Goal: Task Accomplishment & Management: Use online tool/utility

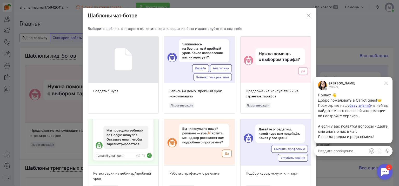
click at [306, 17] on icon "button" at bounding box center [308, 15] width 5 height 5
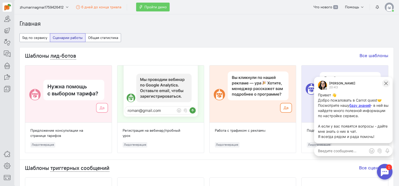
click at [387, 82] on icon at bounding box center [385, 83] width 3 height 3
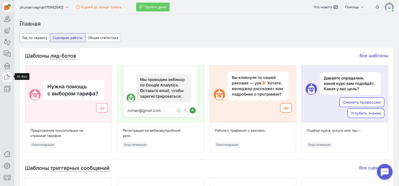
click at [6, 76] on icon at bounding box center [7, 77] width 6 height 6
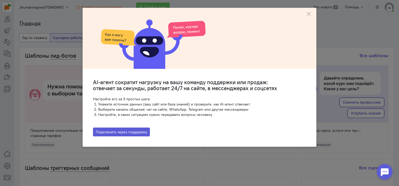
click at [2, 51] on ngb-modal-window "AI-агент сократит нагрузку на вашу команду поддержки или продаж: отвечает за се…" at bounding box center [199, 93] width 399 height 186
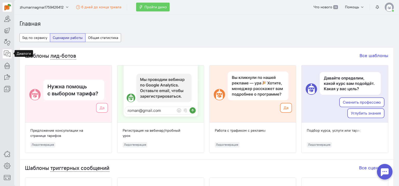
click at [5, 51] on icon at bounding box center [7, 54] width 6 height 6
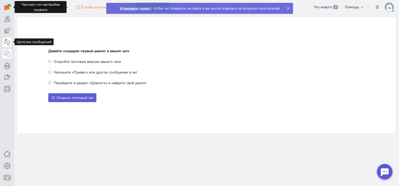
click at [7, 41] on icon at bounding box center [7, 42] width 6 height 6
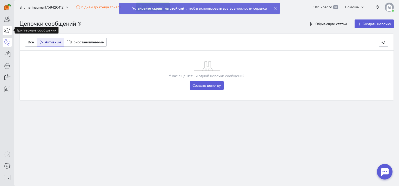
click at [7, 31] on icon at bounding box center [7, 30] width 6 height 6
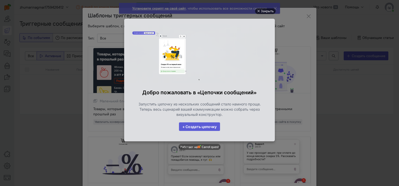
click at [267, 11] on div "Закрыть" at bounding box center [267, 11] width 13 height 6
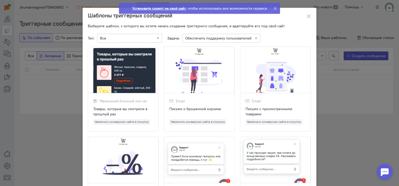
click at [273, 8] on icon at bounding box center [275, 8] width 4 height 4
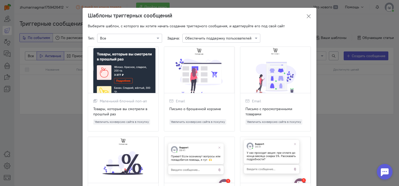
click at [307, 16] on icon at bounding box center [308, 16] width 5 height 5
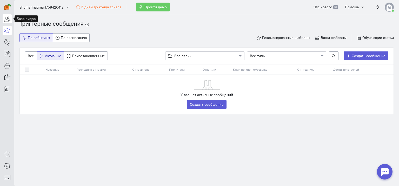
click at [4, 19] on icon at bounding box center [7, 19] width 6 height 6
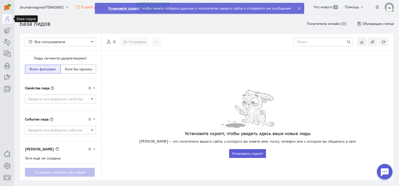
scroll to position [21, 0]
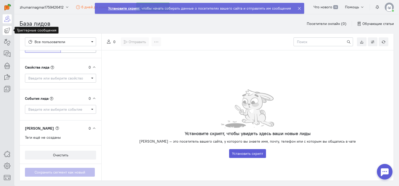
click at [8, 26] on link at bounding box center [7, 30] width 9 height 9
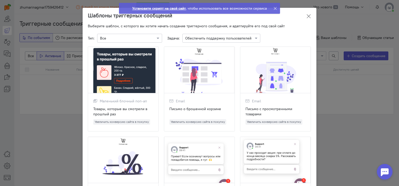
click at [306, 16] on icon at bounding box center [308, 16] width 5 height 5
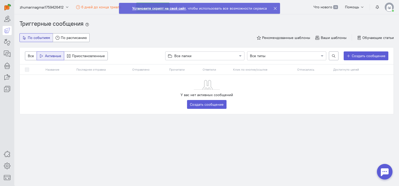
click at [291, 23] on ol "Триггерные сообщения" at bounding box center [206, 23] width 375 height 9
click at [8, 39] on icon at bounding box center [7, 42] width 6 height 6
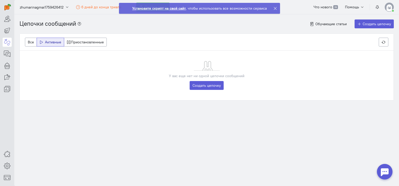
click at [275, 9] on icon at bounding box center [275, 8] width 4 height 4
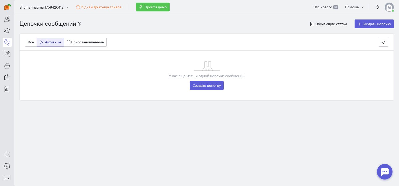
click at [156, 8] on span "Пройти демо" at bounding box center [156, 7] width 22 height 5
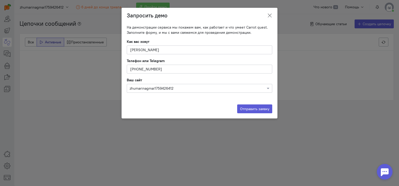
click at [269, 16] on icon at bounding box center [269, 15] width 5 height 5
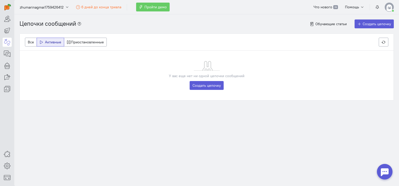
click at [8, 70] on div at bounding box center [7, 47] width 14 height 94
click at [7, 67] on icon at bounding box center [7, 65] width 6 height 6
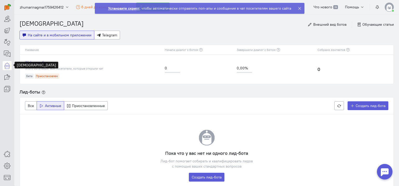
click at [39, 61] on link "Welcome-бот" at bounding box center [92, 62] width 135 height 5
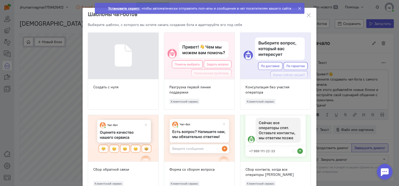
scroll to position [19, 0]
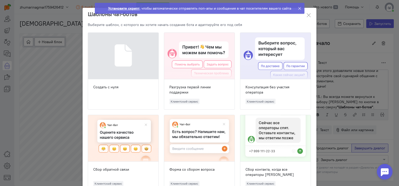
click at [113, 60] on div at bounding box center [123, 56] width 70 height 47
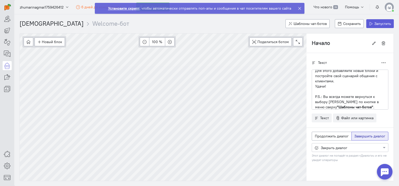
click at [299, 6] on icon at bounding box center [300, 8] width 4 height 4
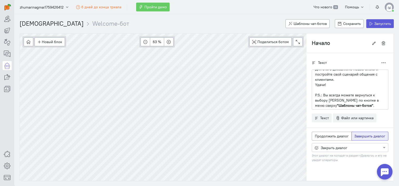
scroll to position [0, 0]
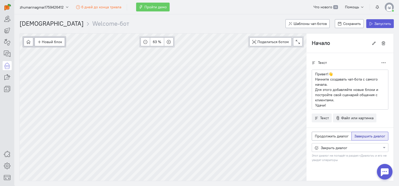
click at [56, 46] on div "Новый блок Сообщение Условие Действия Запись на встречу" at bounding box center [44, 41] width 44 height 11
click at [50, 43] on button "Новый блок" at bounding box center [50, 41] width 30 height 9
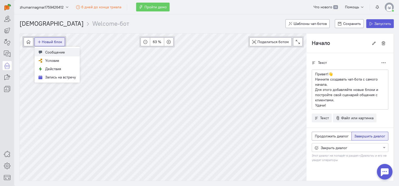
click at [58, 52] on span "Сообщение" at bounding box center [55, 52] width 20 height 5
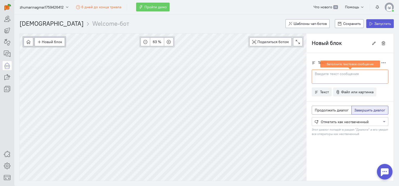
click at [338, 75] on p at bounding box center [350, 73] width 70 height 5
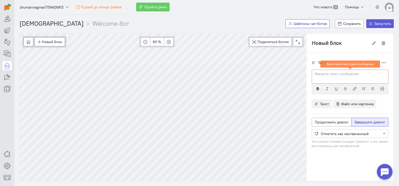
click at [317, 24] on span "Шаблоны чат-ботов" at bounding box center [310, 23] width 33 height 5
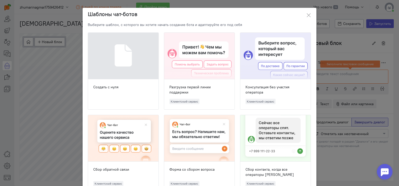
click at [198, 66] on div at bounding box center [199, 56] width 70 height 47
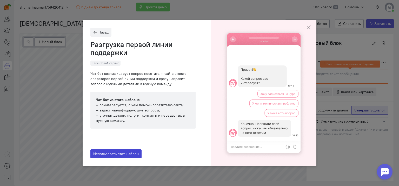
click at [115, 152] on span "Использовать этот шаблон" at bounding box center [115, 154] width 45 height 5
type input "Начало"
radio input "true"
radio input "false"
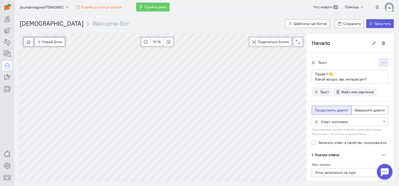
click at [385, 60] on button "button" at bounding box center [384, 62] width 10 height 9
click at [364, 58] on div "Текст Дублировать" at bounding box center [350, 62] width 77 height 9
click at [362, 93] on span "Файл или картинка" at bounding box center [357, 92] width 32 height 5
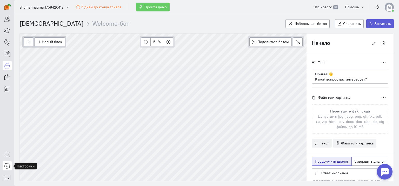
click at [7, 165] on icon at bounding box center [7, 166] width 6 height 6
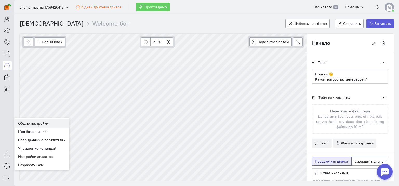
click at [44, 122] on link "Общие настройки" at bounding box center [41, 123] width 55 height 8
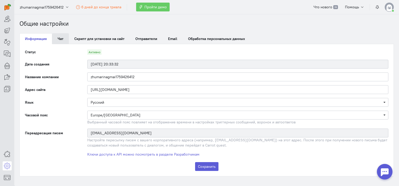
click at [64, 41] on link "Чат" at bounding box center [60, 38] width 17 height 11
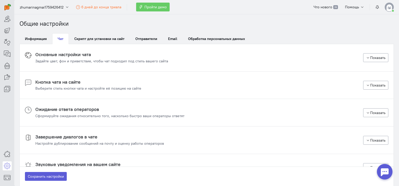
click at [115, 62] on div "Задайте цвет, фон и приветствие, чтобы чат подходил под стиль вашего сайта" at bounding box center [101, 60] width 133 height 5
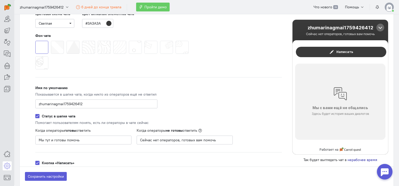
scroll to position [97, 0]
click at [256, 107] on div "Видимость чата Видимый Виджет чата видно всегда ПК и планшеты Ширина экрана >48…" at bounding box center [158, 151] width 257 height 360
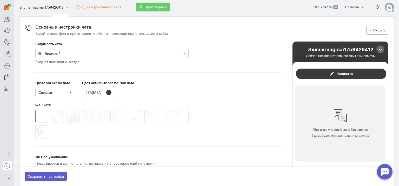
scroll to position [29, 0]
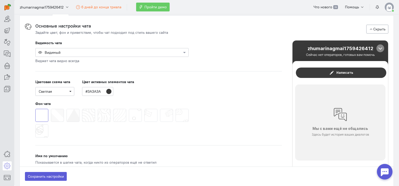
click at [379, 47] on div at bounding box center [380, 48] width 2 height 2
click at [380, 48] on div at bounding box center [381, 48] width 2 height 2
click at [67, 109] on span at bounding box center [67, 109] width 0 height 0
click at [0, 0] on input "radio" at bounding box center [0, 0] width 0 height 0
click at [113, 109] on span at bounding box center [113, 109] width 0 height 0
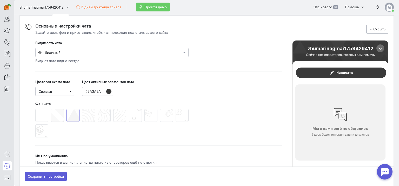
click at [0, 0] on input "radio" at bounding box center [0, 0] width 0 height 0
click at [71, 88] on span "Светлая" at bounding box center [54, 91] width 39 height 9
click at [64, 108] on div "Тёмная" at bounding box center [56, 109] width 34 height 5
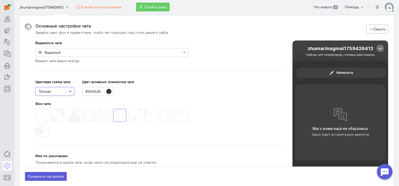
click at [69, 89] on span "Тёмная" at bounding box center [55, 91] width 32 height 5
click at [68, 102] on div "Светлая" at bounding box center [56, 101] width 34 height 5
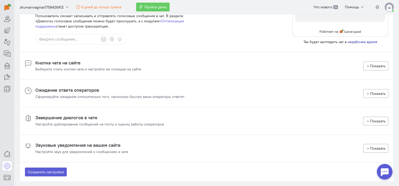
scroll to position [385, 0]
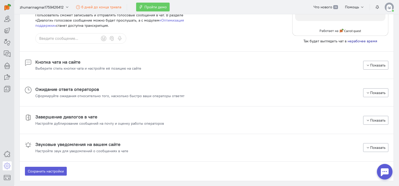
click at [91, 70] on div "Выберите стиль кнопки чата и настройте её позицию на сайте" at bounding box center [88, 68] width 106 height 5
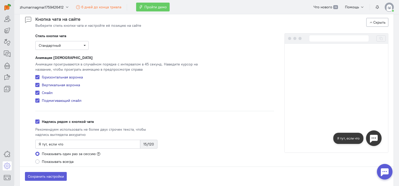
scroll to position [427, 0]
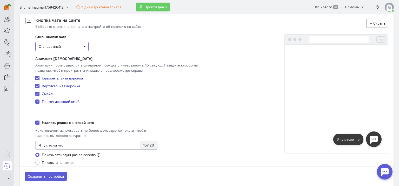
click at [80, 45] on span "Стандартный" at bounding box center [62, 46] width 47 height 5
click at [75, 78] on div "Загрузить свою иконку" at bounding box center [61, 78] width 45 height 4
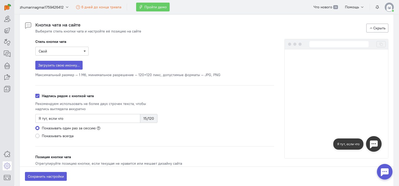
scroll to position [422, 0]
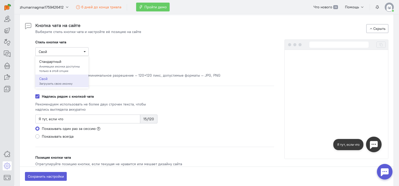
click at [232, 62] on div "Загрузить свою иконку... Максимальный размер — 1 Мб, минимальное разрешение — 1…" at bounding box center [154, 69] width 239 height 17
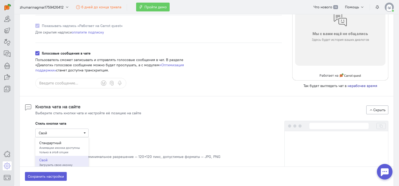
scroll to position [339, 0]
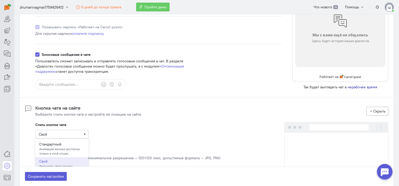
click at [158, 75] on cq-chat-audio-message "Голосовые сообщения в чате Пользователь сможет записывать и отправлять голосовы…" at bounding box center [118, 71] width 166 height 38
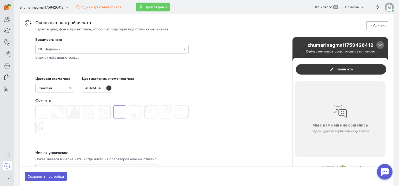
scroll to position [33, 0]
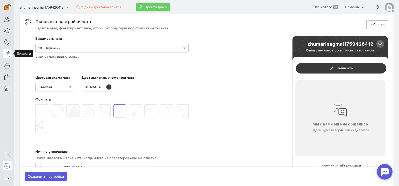
click at [7, 54] on icon at bounding box center [7, 54] width 6 height 6
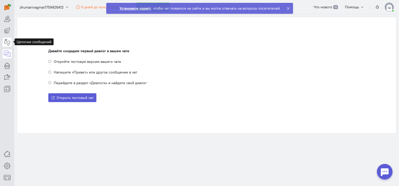
click at [7, 41] on icon at bounding box center [7, 42] width 6 height 6
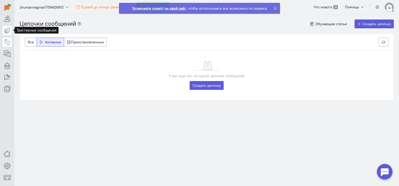
click at [7, 33] on icon at bounding box center [7, 30] width 6 height 6
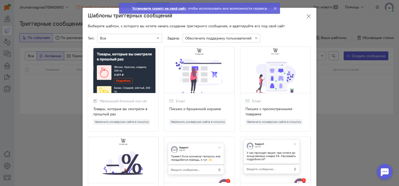
click at [303, 15] on button at bounding box center [309, 16] width 16 height 12
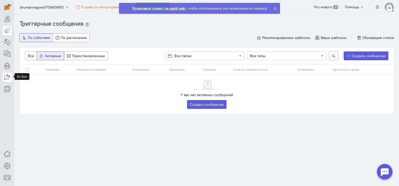
click at [8, 79] on icon at bounding box center [7, 77] width 6 height 6
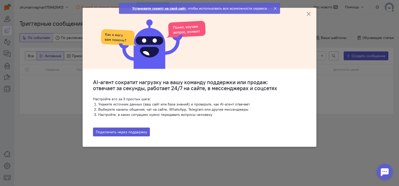
click at [306, 13] on icon at bounding box center [308, 13] width 5 height 5
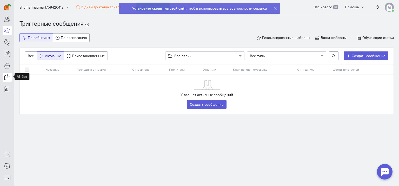
click at [7, 80] on link at bounding box center [7, 77] width 9 height 9
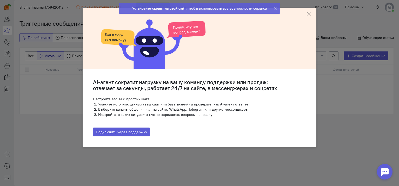
click at [307, 12] on icon at bounding box center [308, 13] width 5 height 5
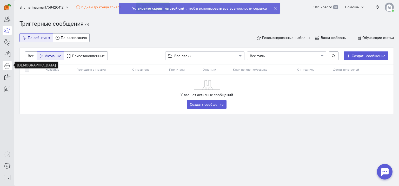
click at [8, 63] on icon at bounding box center [7, 65] width 6 height 6
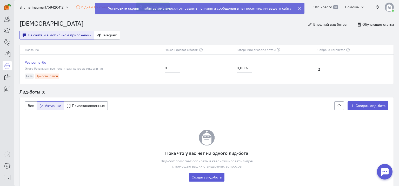
click at [38, 63] on link "Welcome-бот" at bounding box center [92, 62] width 135 height 5
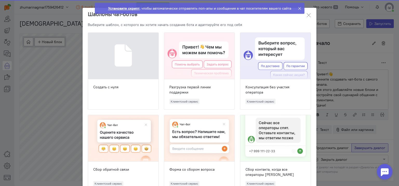
scroll to position [19, 0]
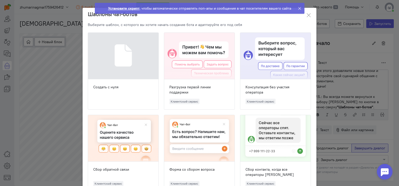
click at [306, 17] on ngb-toast "Установите скрипт , чтобы автоматически отправлять поп-апы и сообщения в чат по…" at bounding box center [200, 12] width 218 height 19
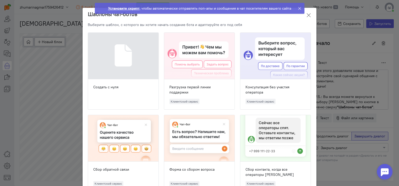
click at [308, 14] on icon at bounding box center [308, 15] width 5 height 5
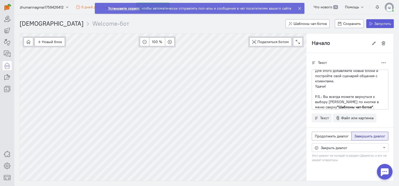
click at [299, 8] on icon at bounding box center [300, 8] width 4 height 4
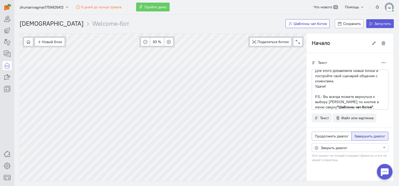
click at [307, 25] on span "Шаблоны чат-ботов" at bounding box center [310, 23] width 33 height 5
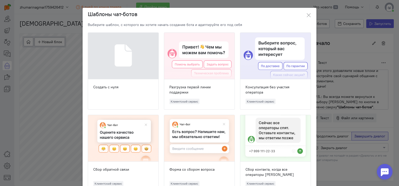
click at [264, 64] on div at bounding box center [275, 56] width 70 height 47
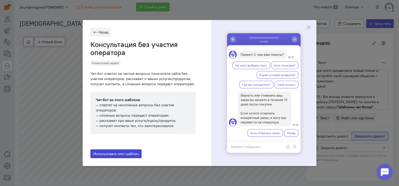
click at [129, 153] on span "Использовать этот шаблон" at bounding box center [115, 154] width 45 height 5
radio input "true"
radio input "false"
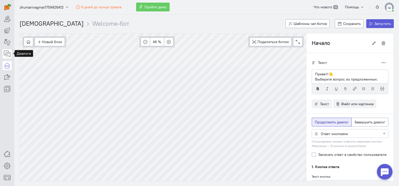
click at [9, 53] on icon at bounding box center [7, 54] width 6 height 6
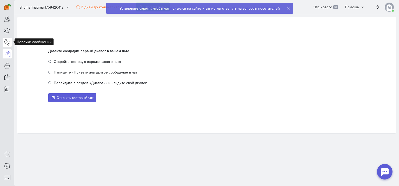
click at [8, 38] on link at bounding box center [7, 42] width 9 height 9
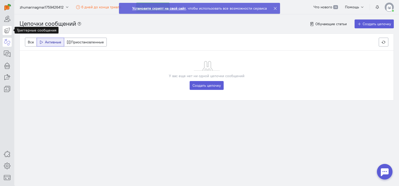
click at [6, 31] on icon at bounding box center [7, 30] width 6 height 6
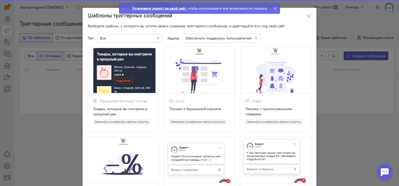
click at [7, 23] on ngb-modal-window "Шаблоны триггерных сообщений Выберите шаблон, с которого вы хотите начать созда…" at bounding box center [199, 93] width 399 height 186
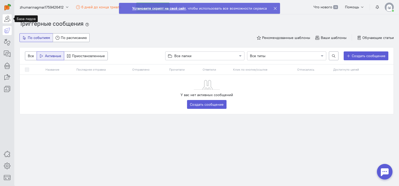
click at [7, 18] on icon at bounding box center [7, 19] width 6 height 6
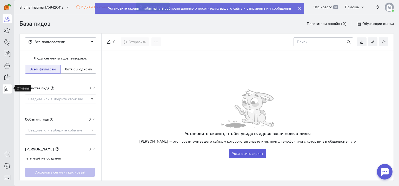
click at [8, 87] on icon at bounding box center [7, 89] width 6 height 6
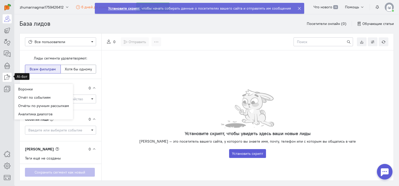
click at [7, 77] on icon at bounding box center [7, 77] width 6 height 6
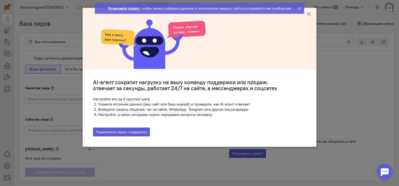
click at [308, 14] on icon at bounding box center [308, 13] width 5 height 5
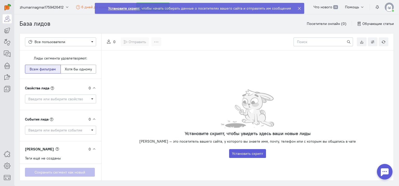
click at [298, 6] on icon at bounding box center [300, 8] width 4 height 4
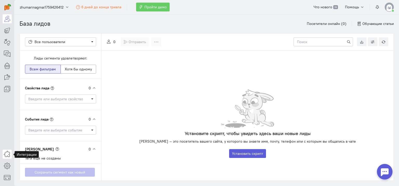
click at [7, 157] on icon at bounding box center [7, 154] width 6 height 6
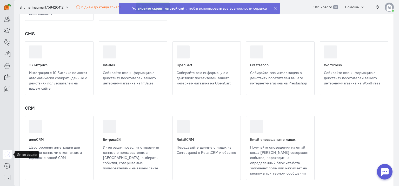
scroll to position [227, 0]
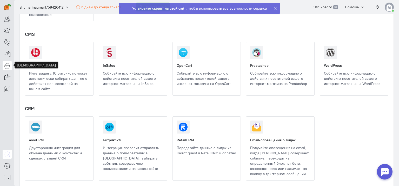
click at [7, 67] on icon at bounding box center [7, 65] width 6 height 6
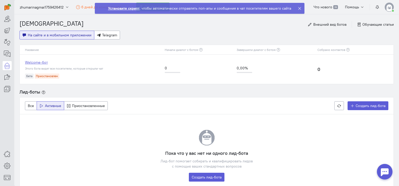
click at [45, 61] on link "Welcome-бот" at bounding box center [92, 62] width 135 height 5
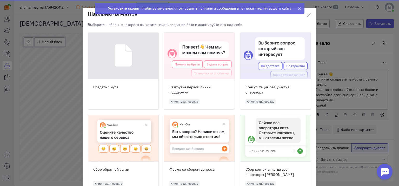
scroll to position [19, 0]
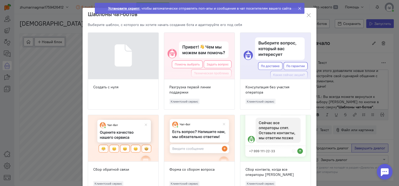
click at [267, 55] on div at bounding box center [275, 56] width 70 height 47
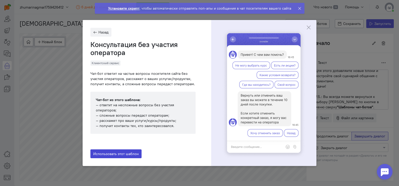
click at [125, 153] on span "Использовать этот шаблон" at bounding box center [115, 154] width 45 height 5
radio input "true"
radio input "false"
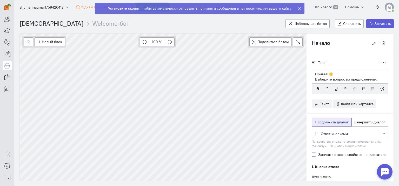
click at [299, 8] on icon at bounding box center [300, 8] width 4 height 4
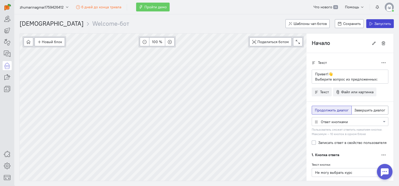
click at [372, 23] on icon at bounding box center [371, 24] width 4 height 4
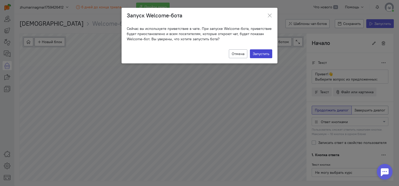
click at [262, 53] on button "Запустить" at bounding box center [261, 53] width 22 height 9
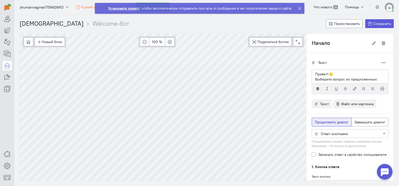
click at [137, 7] on strong "Установите скрипт" at bounding box center [123, 8] width 31 height 5
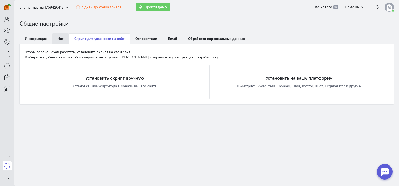
click at [60, 36] on link "Чат" at bounding box center [60, 38] width 17 height 11
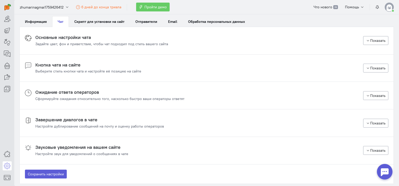
scroll to position [17, 0]
click at [108, 17] on link "Скрипт для установки на сайт" at bounding box center [99, 21] width 61 height 11
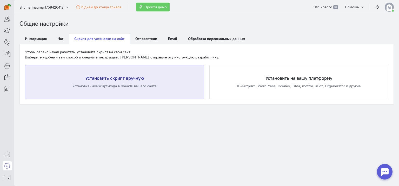
click at [159, 70] on div "Установить скрипт вручную Установка JavaScript-кода в <head> вашего сайта" at bounding box center [114, 82] width 179 height 34
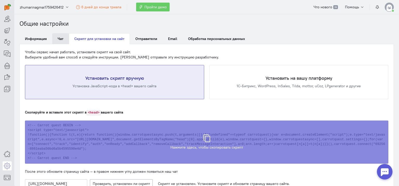
click at [56, 37] on link "Чат" at bounding box center [60, 38] width 17 height 11
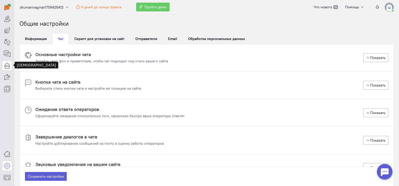
click at [7, 69] on link at bounding box center [7, 65] width 9 height 9
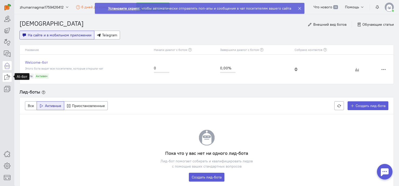
click at [7, 77] on icon at bounding box center [7, 77] width 6 height 6
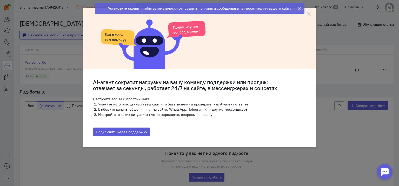
click at [8, 52] on ngb-modal-window "AI-агент сократит нагрузку на вашу команду поддержки или продаж: отвечает за се…" at bounding box center [199, 93] width 399 height 186
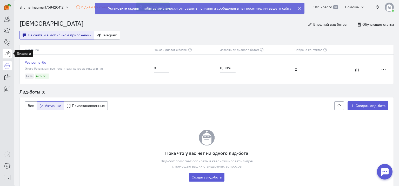
click at [10, 51] on link at bounding box center [7, 53] width 9 height 9
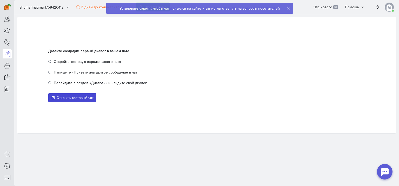
click at [77, 96] on span "Открыть тестовый чат" at bounding box center [75, 97] width 37 height 5
click at [234, 90] on cq-conversation-with-self "Давайте создадим первый диалог в вашем чате Откройте тестовую версию вашего чат…" at bounding box center [206, 75] width 317 height 54
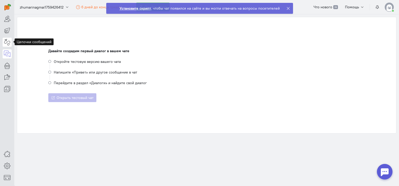
click at [9, 45] on link at bounding box center [7, 42] width 9 height 9
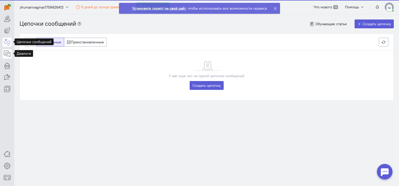
click at [8, 52] on icon at bounding box center [7, 54] width 6 height 6
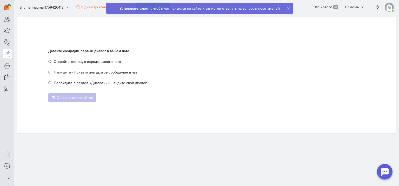
click at [107, 83] on li "Перейдите в раздел «Диалоги» и найдите свой диалог" at bounding box center [206, 82] width 317 height 5
click at [162, 79] on li "Напишите «Привет» или другое сообщение в чат" at bounding box center [206, 74] width 317 height 11
click at [98, 127] on div "Давайте создадим первый диалог в вашем чате Откройте тестовую версию вашего чат…" at bounding box center [206, 75] width 379 height 116
